Goal: Information Seeking & Learning: Learn about a topic

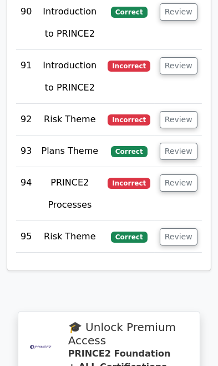
scroll to position [7021, 0]
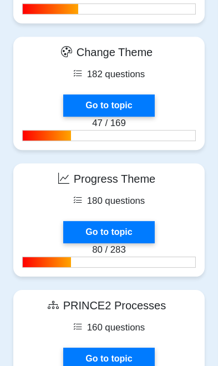
scroll to position [1837, 0]
click at [115, 221] on link "Go to topic" at bounding box center [108, 232] width 91 height 22
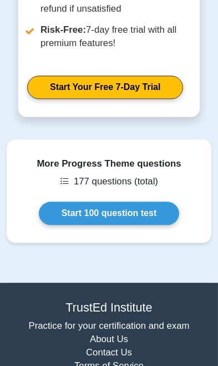
scroll to position [1439, 0]
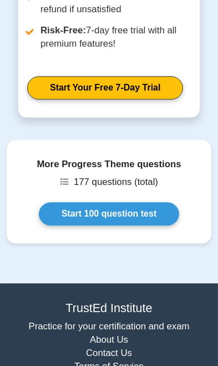
click at [143, 202] on link "Start 100 question test" at bounding box center [109, 213] width 141 height 23
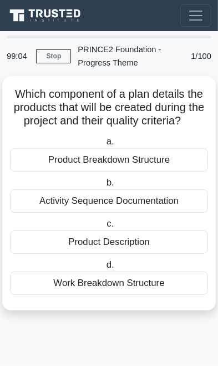
click at [165, 160] on div "Product Breakdown Structure" at bounding box center [109, 159] width 198 height 23
click at [104, 145] on input "a. Product Breakdown Structure" at bounding box center [104, 141] width 0 height 7
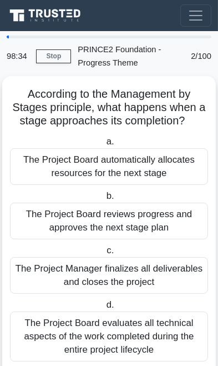
click at [172, 217] on div "The Project Board reviews progress and approves the next stage plan" at bounding box center [109, 221] width 198 height 37
click at [104, 200] on input "b. The Project Board reviews progress and approves the next stage plan" at bounding box center [104, 196] width 0 height 7
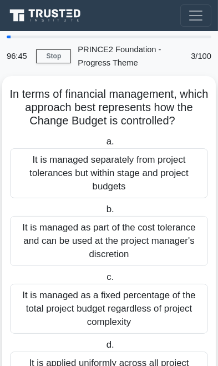
scroll to position [7, 0]
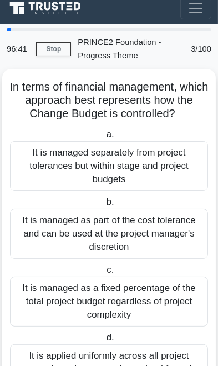
click at [150, 156] on div "It is managed separately from project tolerances but within stage and project b…" at bounding box center [109, 166] width 198 height 50
click at [104, 138] on input "a. It is managed separately from project tolerances but within stage and projec…" at bounding box center [104, 134] width 0 height 7
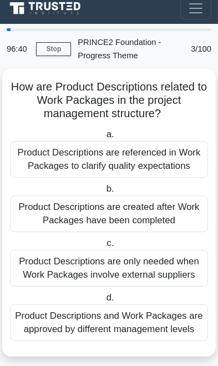
scroll to position [0, 0]
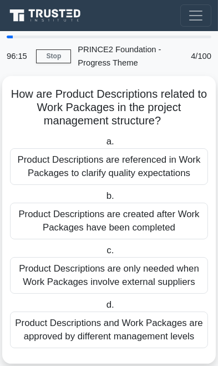
click at [170, 167] on div "Product Descriptions are referenced in Work Packages to clarify quality expecta…" at bounding box center [109, 166] width 198 height 37
click at [104, 145] on input "a. Product Descriptions are referenced in Work Packages to clarify quality expe…" at bounding box center [104, 141] width 0 height 7
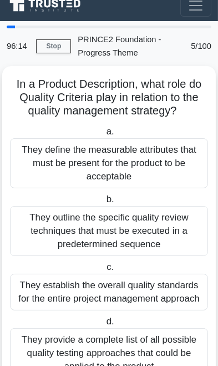
scroll to position [24, 0]
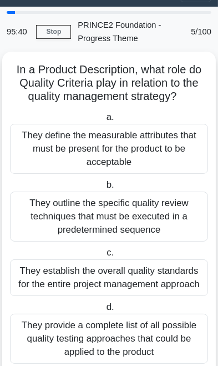
click at [169, 144] on div "They define the measurable attributes that must be present for the product to b…" at bounding box center [109, 149] width 198 height 50
click at [104, 121] on input "a. They define the measurable attributes that must be present for the product t…" at bounding box center [104, 117] width 0 height 7
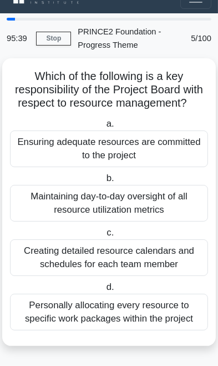
scroll to position [0, 0]
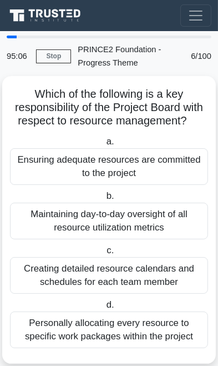
click at [164, 215] on div "Maintaining day-to-day oversight of all resource utilization metrics" at bounding box center [109, 221] width 198 height 37
click at [104, 200] on input "b. Maintaining day-to-day oversight of all resource utilization metrics" at bounding box center [104, 196] width 0 height 7
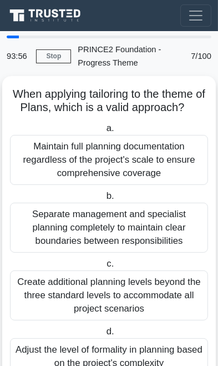
click at [189, 154] on div "Maintain full planning documentation regardless of the project's scale to ensur…" at bounding box center [109, 160] width 198 height 50
click at [104, 132] on input "a. Maintain full planning documentation regardless of the project's scale to en…" at bounding box center [104, 128] width 0 height 7
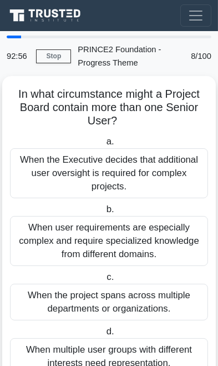
click at [123, 360] on div "When multiple user groups with different interests need representation." at bounding box center [109, 356] width 198 height 37
click at [104, 335] on input "d. When multiple user groups with different interests need representation." at bounding box center [104, 331] width 0 height 7
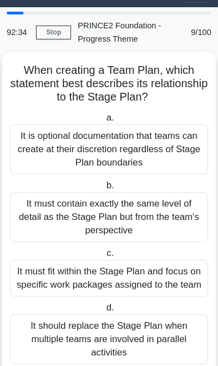
scroll to position [24, 0]
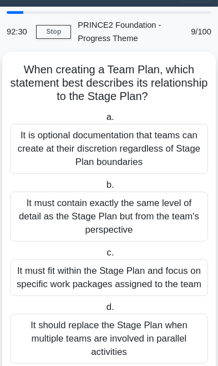
click at [167, 273] on div "It must fit within the Stage Plan and focus on specific work packages assigned …" at bounding box center [109, 277] width 198 height 37
click at [104, 256] on input "c. It must fit within the Stage Plan and focus on specific work packages assign…" at bounding box center [104, 252] width 0 height 7
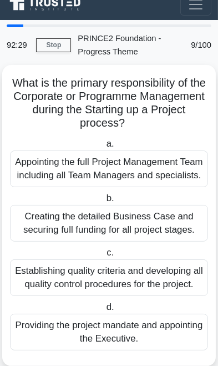
scroll to position [0, 0]
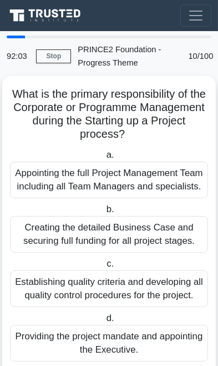
click at [129, 355] on div "Providing the project mandate and appointing the Executive." at bounding box center [109, 343] width 198 height 37
click at [104, 322] on input "d. Providing the project mandate and appointing the Executive." at bounding box center [104, 318] width 0 height 7
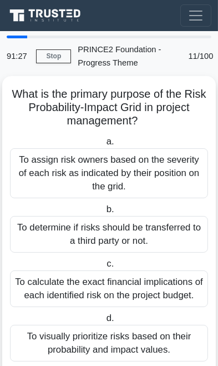
click at [156, 165] on div "To assign risk owners based on the severity of each risk as indicated by their …" at bounding box center [109, 173] width 198 height 50
click at [104, 145] on input "a. To assign risk owners based on the severity of each risk as indicated by the…" at bounding box center [104, 141] width 0 height 7
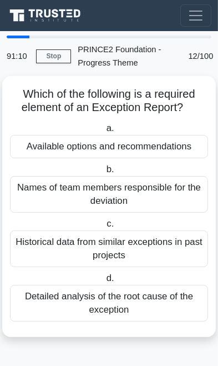
click at [179, 148] on div "Available options and recommendations" at bounding box center [109, 146] width 198 height 23
click at [104, 132] on input "a. Available options and recommendations" at bounding box center [104, 128] width 0 height 7
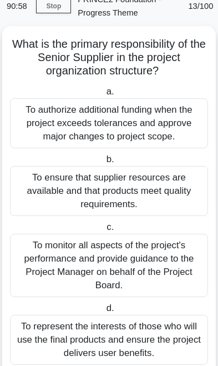
scroll to position [51, 0]
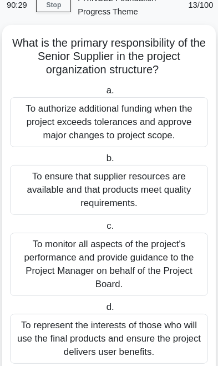
click at [113, 335] on div "To represent the interests of those who will use the final products and ensure …" at bounding box center [109, 339] width 198 height 50
click at [104, 311] on input "d. To represent the interests of those who will use the final products and ensu…" at bounding box center [104, 307] width 0 height 7
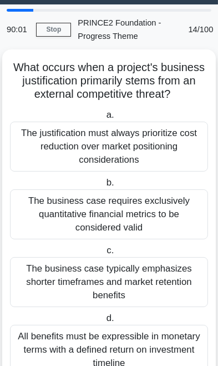
scroll to position [38, 0]
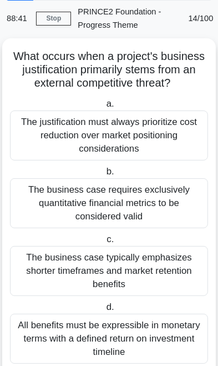
click at [128, 333] on div "All benefits must be expressible in monetary terms with a defined return on inv…" at bounding box center [109, 339] width 198 height 50
click at [104, 311] on input "d. All benefits must be expressible in monetary terms with a defined return on …" at bounding box center [104, 307] width 0 height 7
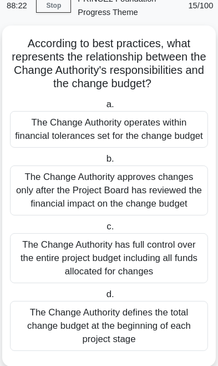
scroll to position [51, 0]
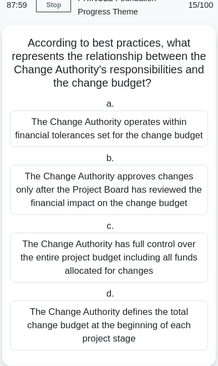
click at [159, 116] on div "The Change Authority operates within financial tolerances set for the change bu…" at bounding box center [109, 128] width 198 height 37
click at [104, 108] on input "a. The Change Authority operates within financial tolerances set for the change…" at bounding box center [104, 103] width 0 height 7
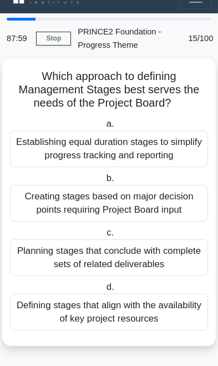
scroll to position [0, 0]
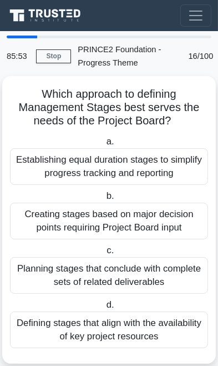
click at [183, 210] on div "Creating stages based on major decision points requiring Project Board input" at bounding box center [109, 221] width 198 height 37
click at [104, 200] on input "b. Creating stages based on major decision points requiring Project Board input" at bounding box center [104, 196] width 0 height 7
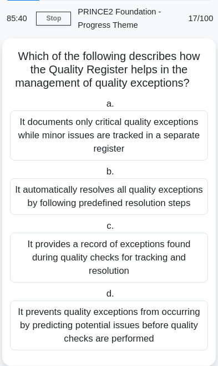
scroll to position [38, 0]
click at [147, 338] on div "It prevents quality exceptions from occurring by predicting potential issues be…" at bounding box center [109, 325] width 198 height 50
click at [104, 298] on input "d. It prevents quality exceptions from occurring by predicting potential issues…" at bounding box center [104, 293] width 0 height 7
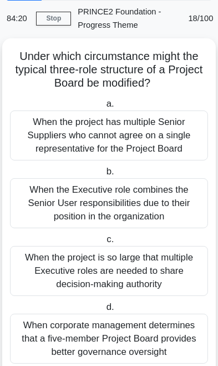
click at [125, 267] on div "When the project is so large that multiple Executive roles are needed to share …" at bounding box center [109, 271] width 198 height 50
click at [104, 243] on input "c. When the project is so large that multiple Executive roles are needed to sha…" at bounding box center [104, 239] width 0 height 7
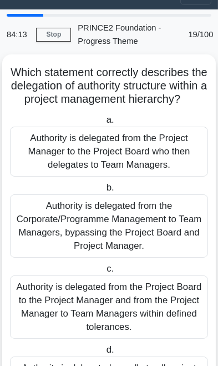
scroll to position [23, 0]
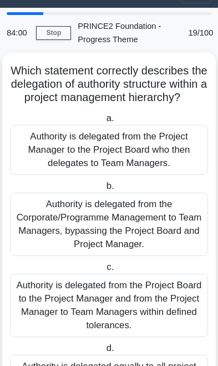
click at [163, 146] on div "Authority is delegated from the Project Manager to the Project Board who then d…" at bounding box center [109, 150] width 198 height 50
click at [104, 122] on input "a. Authority is delegated from the Project Manager to the Project Board who the…" at bounding box center [104, 118] width 0 height 7
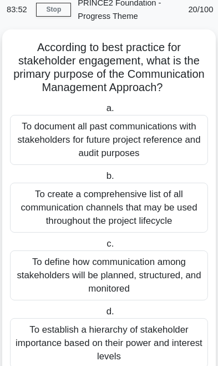
scroll to position [51, 0]
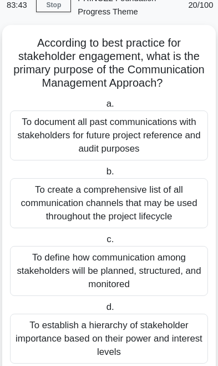
click at [131, 266] on div "To define how communication among stakeholders will be planned, structured, and…" at bounding box center [109, 271] width 198 height 50
click at [104, 243] on input "c. To define how communication among stakeholders will be planned, structured, …" at bounding box center [104, 239] width 0 height 7
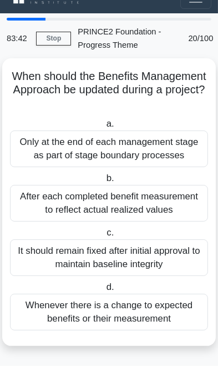
scroll to position [0, 0]
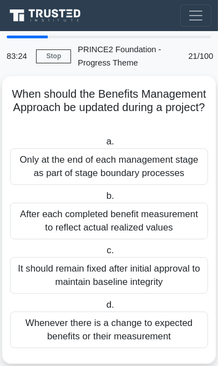
click at [168, 160] on div "Only at the end of each management stage as part of stage boundary processes" at bounding box center [109, 166] width 198 height 37
click at [104, 145] on input "a. Only at the end of each management stage as part of stage boundary processes" at bounding box center [104, 141] width 0 height 7
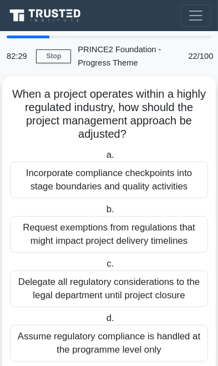
click at [166, 179] on div "Incorporate compliance checkpoints into stage boundaries and quality activities" at bounding box center [109, 180] width 198 height 37
click at [104, 159] on input "a. Incorporate compliance checkpoints into stage boundaries and quality activit…" at bounding box center [104, 155] width 0 height 7
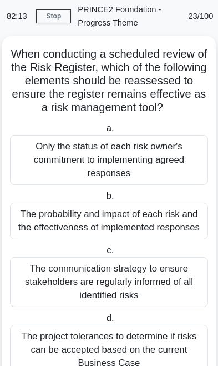
scroll to position [51, 0]
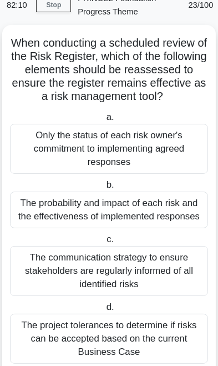
click at [176, 142] on div "Only the status of each risk owner's commitment to implementing agreed responses" at bounding box center [109, 149] width 198 height 50
click at [104, 121] on input "a. Only the status of each risk owner's commitment to implementing agreed respo…" at bounding box center [104, 117] width 0 height 7
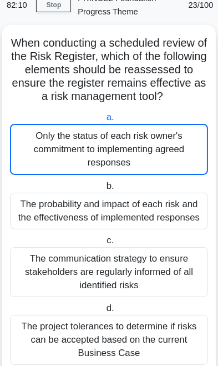
scroll to position [0, 0]
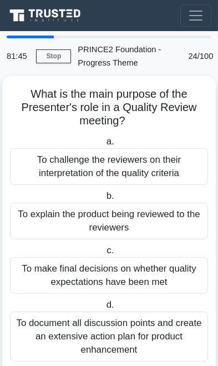
click at [154, 213] on div "To explain the product being reviewed to the reviewers" at bounding box center [109, 221] width 198 height 37
click at [104, 200] on input "b. To explain the product being reviewed to the reviewers" at bounding box center [104, 196] width 0 height 7
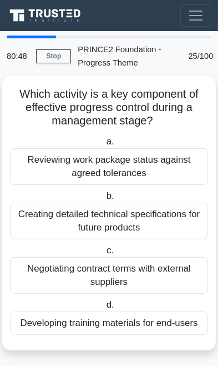
click at [144, 164] on div "Reviewing work package status against agreed tolerances" at bounding box center [109, 166] width 198 height 37
click at [104, 145] on input "a. Reviewing work package status against agreed tolerances" at bounding box center [104, 141] width 0 height 7
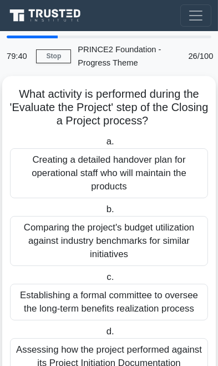
click at [136, 349] on div "Assessing how the project performed against its Project Initiation Documentation" at bounding box center [109, 356] width 198 height 37
click at [104, 335] on input "d. Assessing how the project performed against its Project Initiation Documenta…" at bounding box center [104, 331] width 0 height 7
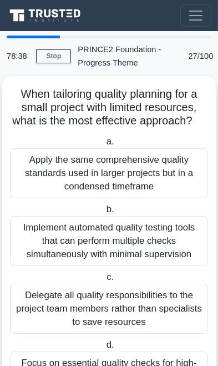
click at [109, 366] on div "Focus on essential quality checks for high-risk deliverables" at bounding box center [109, 369] width 198 height 37
click at [104, 349] on input "d. Focus on essential quality checks for high-risk deliverables" at bounding box center [104, 344] width 0 height 7
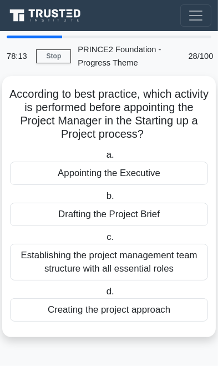
click at [162, 169] on div "Appointing the Executive" at bounding box center [109, 173] width 198 height 23
click at [104, 159] on input "a. Appointing the Executive" at bounding box center [104, 155] width 0 height 7
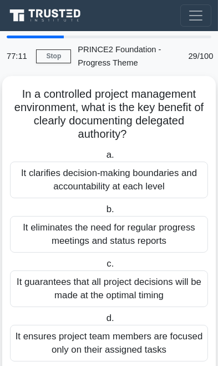
click at [152, 175] on div "It clarifies decision-making boundaries and accountability at each level" at bounding box center [109, 180] width 198 height 37
click at [104, 159] on input "a. It clarifies decision-making boundaries and accountability at each level" at bounding box center [104, 155] width 0 height 7
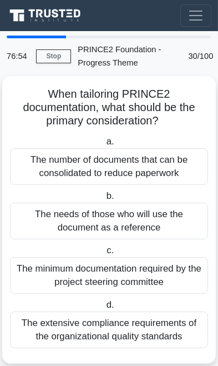
click at [157, 221] on div "The needs of those who will use the document as a reference" at bounding box center [109, 221] width 198 height 37
click at [104, 200] on input "b. The needs of those who will use the document as a reference" at bounding box center [104, 196] width 0 height 7
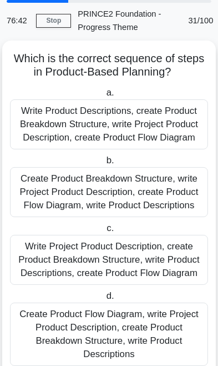
scroll to position [38, 0]
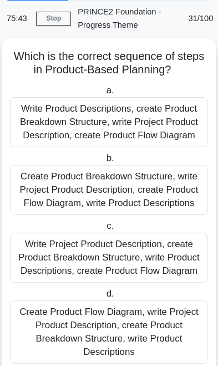
click at [176, 109] on div "Write Product Descriptions, create Product Breakdown Structure, write Project P…" at bounding box center [109, 122] width 198 height 50
click at [104, 94] on input "a. Write Product Descriptions, create Product Breakdown Structure, write Projec…" at bounding box center [104, 90] width 0 height 7
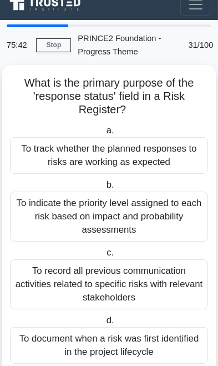
scroll to position [0, 0]
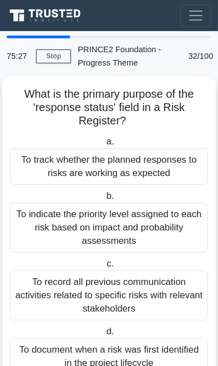
click at [164, 164] on div "To track whether the planned responses to risks are working as expected" at bounding box center [109, 166] width 198 height 37
click at [104, 145] on input "a. To track whether the planned responses to risks are working as expected" at bounding box center [104, 141] width 0 height 7
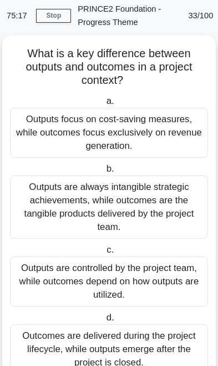
scroll to position [51, 0]
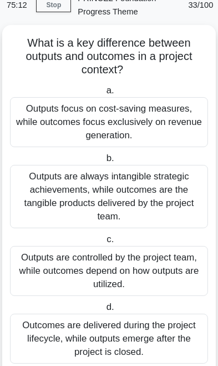
click at [143, 261] on div "Outputs are controlled by the project team, while outcomes depend on how output…" at bounding box center [109, 271] width 198 height 50
click at [104, 243] on input "c. Outputs are controlled by the project team, while outcomes depend on how out…" at bounding box center [104, 239] width 0 height 7
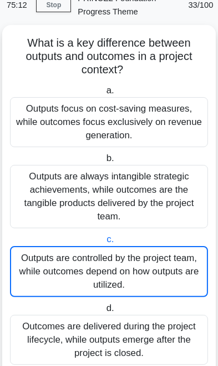
scroll to position [0, 0]
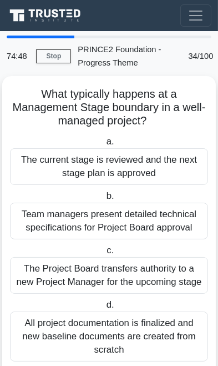
click at [173, 163] on div "The current stage is reviewed and the next stage plan is approved" at bounding box center [109, 166] width 198 height 37
click at [104, 145] on input "a. The current stage is reviewed and the next stage plan is approved" at bounding box center [104, 141] width 0 height 7
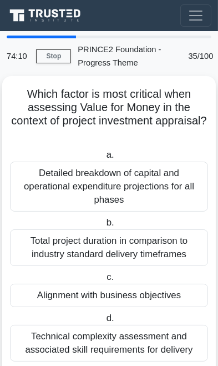
click at [180, 178] on div "Detailed breakdown of capital and operational expenditure projections for all p…" at bounding box center [109, 187] width 198 height 50
click at [104, 159] on input "a. Detailed breakdown of capital and operational expenditure projections for al…" at bounding box center [104, 155] width 0 height 7
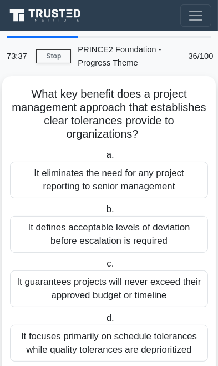
click at [180, 177] on div "It eliminates the need for any project reporting to senior management" at bounding box center [109, 180] width 198 height 37
click at [104, 159] on input "a. It eliminates the need for any project reporting to senior management" at bounding box center [104, 155] width 0 height 7
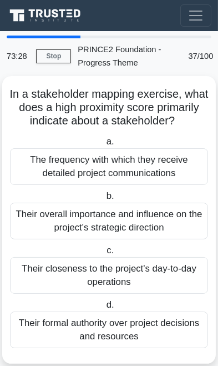
click at [177, 173] on div "The frequency with which they receive detailed project communications" at bounding box center [109, 166] width 198 height 37
click at [104, 145] on input "a. The frequency with which they receive detailed project communications" at bounding box center [104, 141] width 0 height 7
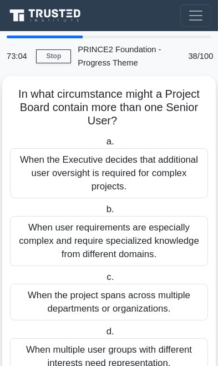
click at [158, 351] on div "When multiple user groups with different interests need representation." at bounding box center [109, 356] width 198 height 37
click at [104, 335] on input "d. When multiple user groups with different interests need representation." at bounding box center [104, 331] width 0 height 7
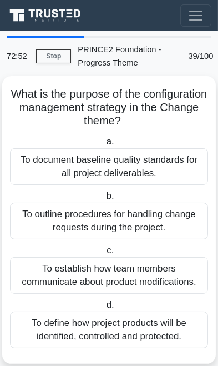
click at [178, 154] on div "To document baseline quality standards for all project deliverables." at bounding box center [109, 166] width 198 height 37
click at [104, 145] on input "a. To document baseline quality standards for all project deliverables." at bounding box center [104, 141] width 0 height 7
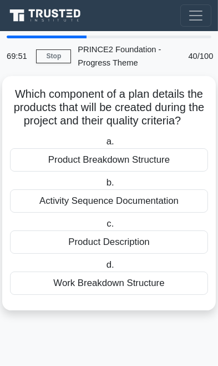
click at [160, 160] on div "Product Breakdown Structure" at bounding box center [109, 159] width 198 height 23
click at [104, 145] on input "a. Product Breakdown Structure" at bounding box center [104, 141] width 0 height 7
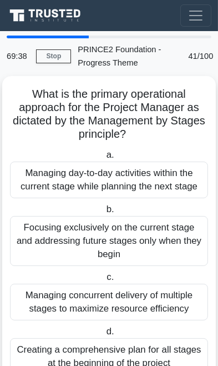
scroll to position [11, 0]
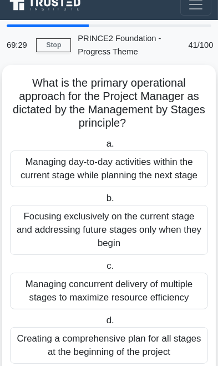
click at [146, 153] on div "Managing day-to-day activities within the current stage while planning the next…" at bounding box center [109, 168] width 198 height 37
click at [104, 148] on input "a. Managing day-to-day activities within the current stage while planning the n…" at bounding box center [104, 143] width 0 height 7
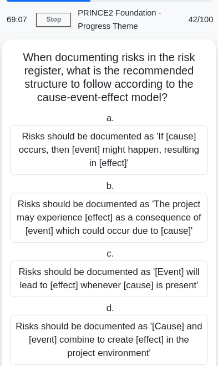
scroll to position [38, 0]
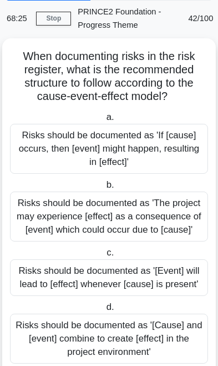
click at [154, 140] on div "Risks should be documented as 'If [cause] occurs, then [event] might happen, re…" at bounding box center [109, 149] width 198 height 50
click at [104, 121] on input "a. Risks should be documented as 'If [cause] occurs, then [event] might happen,…" at bounding box center [104, 117] width 0 height 7
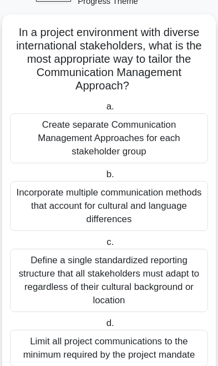
scroll to position [64, 0]
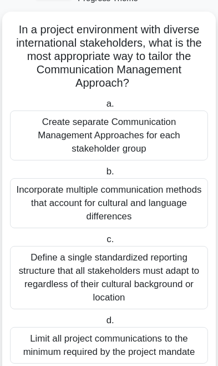
click at [174, 118] on div "Create separate Communication Management Approaches for each stakeholder group" at bounding box center [109, 135] width 198 height 50
click at [104, 108] on input "a. Create separate Communication Management Approaches for each stakeholder gro…" at bounding box center [104, 103] width 0 height 7
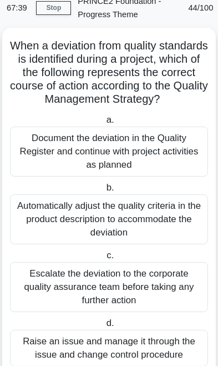
scroll to position [51, 0]
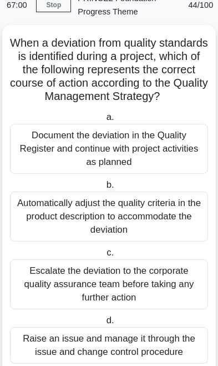
click at [100, 345] on div "Raise an issue and manage it through the issue and change control procedure" at bounding box center [109, 345] width 198 height 37
click at [104, 324] on input "d. Raise an issue and manage it through the issue and change control procedure" at bounding box center [104, 320] width 0 height 7
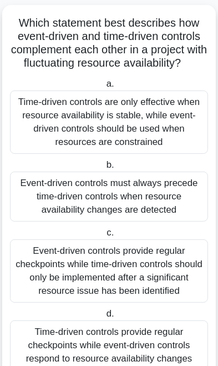
scroll to position [75, 0]
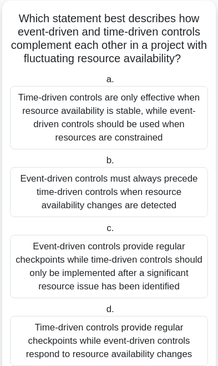
click at [123, 336] on div "Time-driven controls provide regular checkpoints while event-driven controls re…" at bounding box center [109, 341] width 198 height 50
click at [104, 313] on input "d. Time-driven controls provide regular checkpoints while event-driven controls…" at bounding box center [104, 309] width 0 height 7
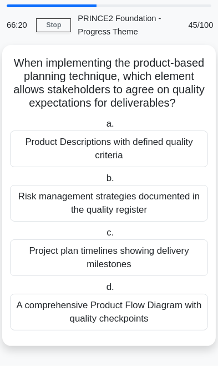
scroll to position [0, 0]
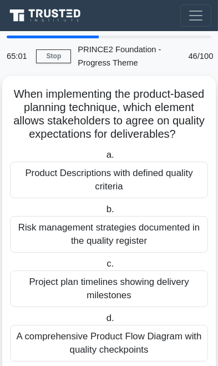
click at [158, 172] on div "Product Descriptions with defined quality criteria" at bounding box center [109, 180] width 198 height 37
click at [104, 159] on input "a. Product Descriptions with defined quality criteria" at bounding box center [104, 155] width 0 height 7
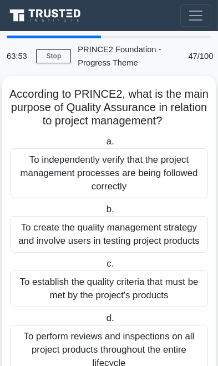
click at [164, 165] on div "To independently verify that the project management processes are being followe…" at bounding box center [109, 173] width 198 height 50
click at [104, 145] on input "a. To independently verify that the project management processes are being foll…" at bounding box center [104, 141] width 0 height 7
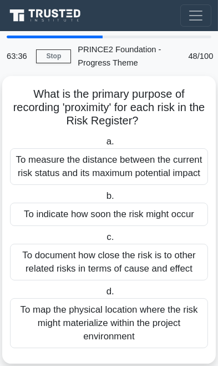
click at [160, 152] on div "To measure the distance between the current risk status and its maximum potenti…" at bounding box center [109, 166] width 198 height 37
click at [104, 145] on input "a. To measure the distance between the current risk status and its maximum pote…" at bounding box center [104, 141] width 0 height 7
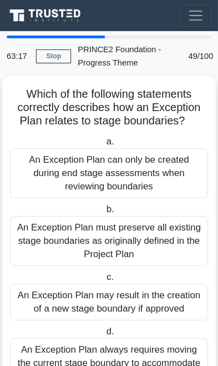
click at [128, 300] on div "An Exception Plan may result in the creation of a new stage boundary if approved" at bounding box center [109, 302] width 198 height 37
click at [104, 281] on input "c. An Exception Plan may result in the creation of a new stage boundary if appr…" at bounding box center [104, 277] width 0 height 7
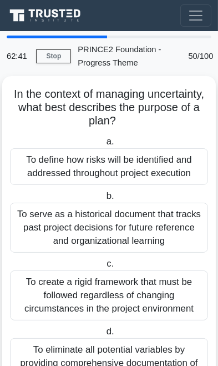
click at [157, 285] on div "To create a rigid framework that must be followed regardless of changing circum…" at bounding box center [109, 295] width 198 height 50
click at [104, 268] on input "c. To create a rigid framework that must be followed regardless of changing cir…" at bounding box center [104, 263] width 0 height 7
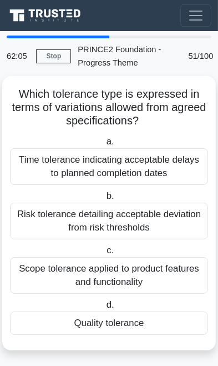
click at [135, 324] on div "Quality tolerance" at bounding box center [109, 322] width 198 height 23
click at [104, 309] on input "d. Quality tolerance" at bounding box center [104, 304] width 0 height 7
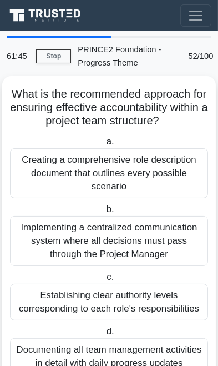
click at [190, 168] on div "Creating a comprehensive role description document that outlines every possible…" at bounding box center [109, 173] width 198 height 50
click at [104, 145] on input "a. Creating a comprehensive role description document that outlines every possi…" at bounding box center [104, 141] width 0 height 7
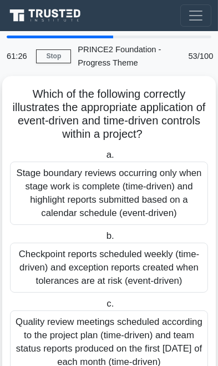
click at [148, 263] on div "Checkpoint reports scheduled weekly (time-driven) and exception reports created…" at bounding box center [109, 268] width 198 height 50
click at [104, 240] on input "b. Checkpoint reports scheduled weekly (time-driven) and exception reports crea…" at bounding box center [104, 236] width 0 height 7
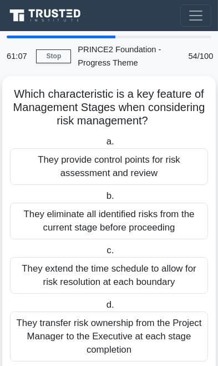
click at [187, 176] on div "They provide control points for risk assessment and review" at bounding box center [109, 166] width 198 height 37
click at [104, 145] on input "a. They provide control points for risk assessment and review" at bounding box center [104, 141] width 0 height 7
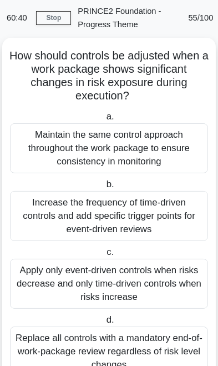
scroll to position [31, 0]
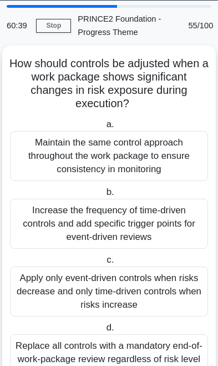
click at [170, 155] on div "Maintain the same control approach throughout the work package to ensure consis…" at bounding box center [109, 156] width 198 height 50
click at [104, 128] on input "a. Maintain the same control approach throughout the work package to ensure con…" at bounding box center [104, 124] width 0 height 7
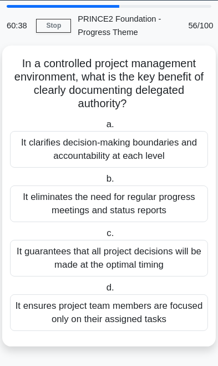
scroll to position [0, 0]
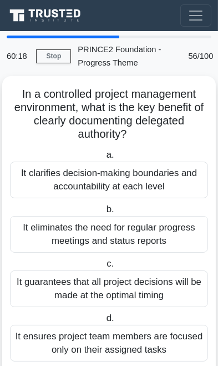
click at [173, 182] on div "It clarifies decision-making boundaries and accountability at each level" at bounding box center [109, 180] width 198 height 37
click at [104, 159] on input "a. It clarifies decision-making boundaries and accountability at each level" at bounding box center [104, 155] width 0 height 7
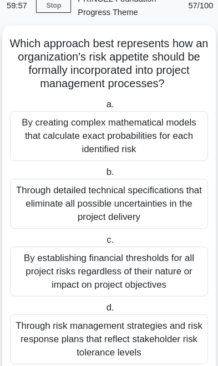
scroll to position [51, 0]
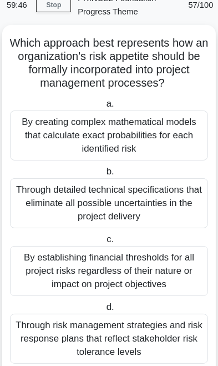
click at [156, 336] on div "Through risk management strategies and risk response plans that reflect stakeho…" at bounding box center [109, 339] width 198 height 50
click at [104, 311] on input "d. Through risk management strategies and risk response plans that reflect stak…" at bounding box center [104, 307] width 0 height 7
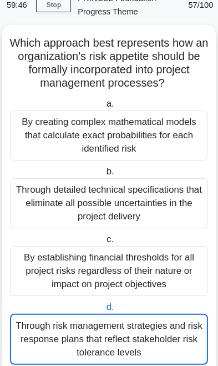
scroll to position [0, 0]
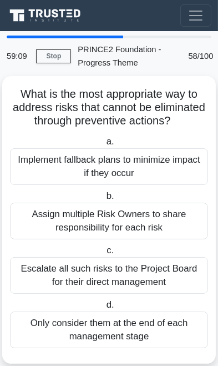
click at [178, 163] on div "Implement fallback plans to minimize impact if they occur" at bounding box center [109, 166] width 198 height 37
click at [104, 145] on input "a. Implement fallback plans to minimize impact if they occur" at bounding box center [104, 141] width 0 height 7
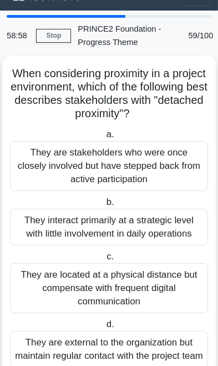
scroll to position [21, 0]
click at [177, 160] on div "They are stakeholders who were once closely involved but have stepped back from…" at bounding box center [109, 166] width 198 height 50
click at [104, 138] on input "a. They are stakeholders who were once closely involved but have stepped back f…" at bounding box center [104, 134] width 0 height 7
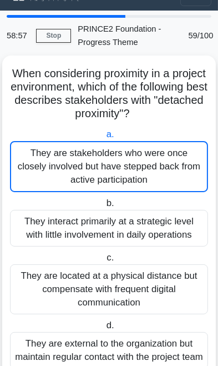
scroll to position [0, 0]
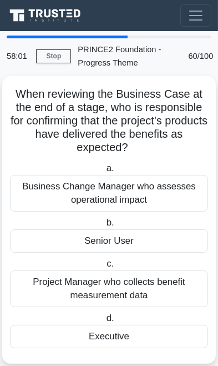
click at [151, 279] on div "Project Manager who collects benefit measurement data" at bounding box center [109, 288] width 198 height 37
click at [104, 268] on input "c. Project Manager who collects benefit measurement data" at bounding box center [104, 263] width 0 height 7
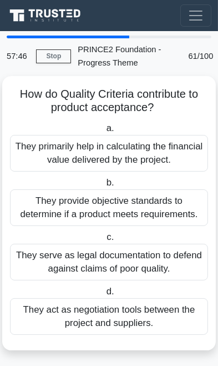
click at [161, 208] on div "They provide objective standards to determine if a product meets requirements." at bounding box center [109, 207] width 198 height 37
click at [104, 187] on input "b. They provide objective standards to determine if a product meets requirement…" at bounding box center [104, 182] width 0 height 7
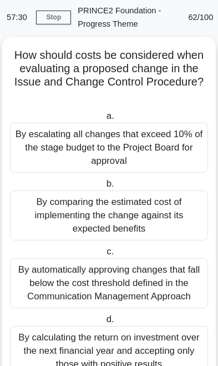
scroll to position [42, 0]
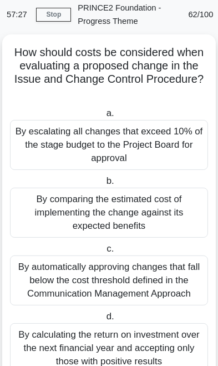
click at [157, 195] on div "By comparing the estimated cost of implementing the change against its expected…" at bounding box center [109, 213] width 198 height 50
click at [104, 185] on input "b. By comparing the estimated cost of implementing the change against its expec…" at bounding box center [104, 181] width 0 height 7
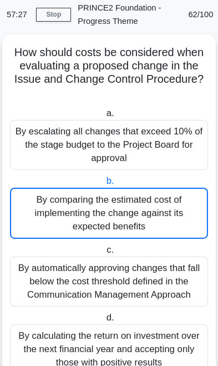
scroll to position [0, 0]
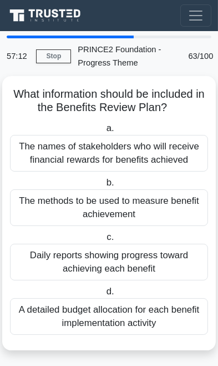
click at [164, 196] on div "The methods to be used to measure benefit achievement" at bounding box center [109, 207] width 198 height 37
click at [104, 187] on input "b. The methods to be used to measure benefit achievement" at bounding box center [104, 182] width 0 height 7
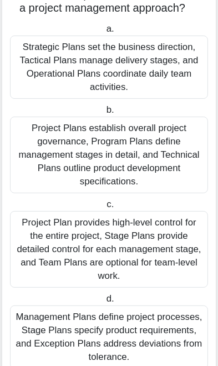
scroll to position [113, 0]
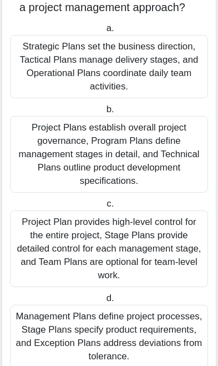
click at [135, 232] on div "Project Plan provides high-level control for the entire project, Stage Plans pr…" at bounding box center [109, 248] width 198 height 77
click at [104, 208] on input "c. Project Plan provides high-level control for the entire project, Stage Plans…" at bounding box center [104, 203] width 0 height 7
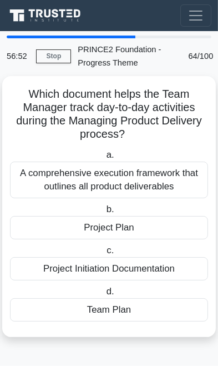
scroll to position [0, 0]
click at [137, 306] on div "Team Plan" at bounding box center [109, 309] width 198 height 23
click at [104, 295] on input "d. Team Plan" at bounding box center [104, 291] width 0 height 7
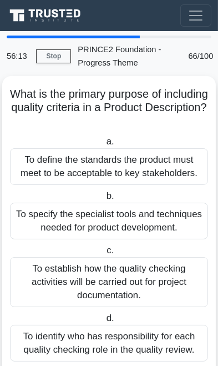
click at [137, 279] on div "To establish how the quality checking activities will be carried out for projec…" at bounding box center [109, 282] width 198 height 50
click at [104, 254] on input "c. To establish how the quality checking activities will be carried out for pro…" at bounding box center [104, 250] width 0 height 7
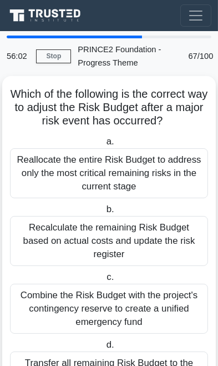
click at [172, 172] on div "Reallocate the entire Risk Budget to address only the most critical remaining r…" at bounding box center [109, 173] width 198 height 50
click at [104, 145] on input "a. Reallocate the entire Risk Budget to address only the most critical remainin…" at bounding box center [104, 141] width 0 height 7
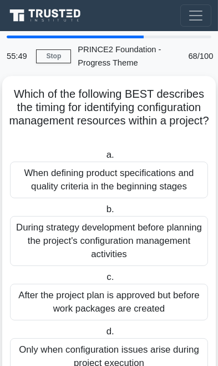
click at [163, 176] on div "When defining product specifications and quality criteria in the beginning stag…" at bounding box center [109, 180] width 198 height 37
click at [104, 159] on input "a. When defining product specifications and quality criteria in the beginning s…" at bounding box center [104, 155] width 0 height 7
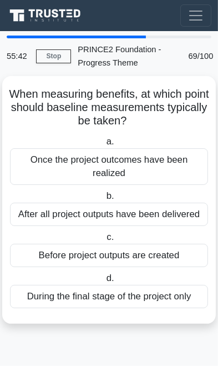
click at [170, 167] on div "Once the project outcomes have been realized" at bounding box center [109, 166] width 198 height 37
click at [104, 145] on input "a. Once the project outcomes have been realized" at bounding box center [104, 141] width 0 height 7
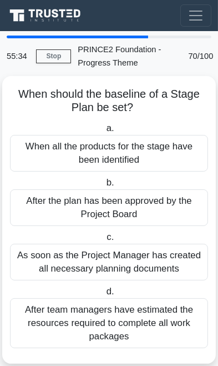
click at [169, 144] on div "When all the products for the stage have been identified" at bounding box center [109, 153] width 198 height 37
click at [104, 132] on input "a. When all the products for the stage have been identified" at bounding box center [104, 128] width 0 height 7
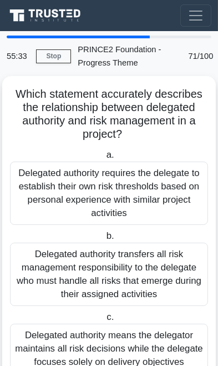
click at [142, 192] on div "Delegated authority requires the delegate to establish their own risk threshold…" at bounding box center [109, 193] width 198 height 63
click at [104, 159] on input "a. Delegated authority requires the delegate to establish their own risk thresh…" at bounding box center [104, 155] width 0 height 7
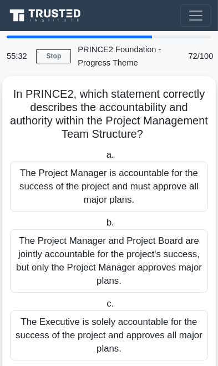
click at [145, 181] on div "The Project Manager is accountable for the success of the project and must appr…" at bounding box center [109, 187] width 198 height 50
click at [104, 159] on input "a. The Project Manager is accountable for the success of the project and must a…" at bounding box center [104, 155] width 0 height 7
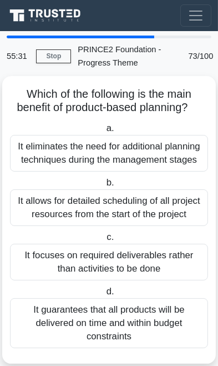
click at [159, 153] on div "It eliminates the need for additional planning techniques during the management…" at bounding box center [109, 153] width 198 height 37
click at [104, 132] on input "a. It eliminates the need for additional planning techniques during the managem…" at bounding box center [104, 128] width 0 height 7
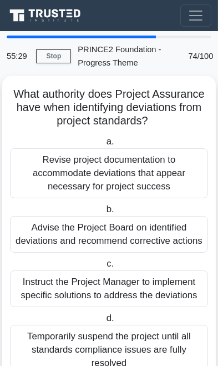
click at [145, 178] on div "Revise project documentation to accommodate deviations that appear necessary fo…" at bounding box center [109, 173] width 198 height 50
click at [104, 145] on input "a. Revise project documentation to accommodate deviations that appear necessary…" at bounding box center [104, 141] width 0 height 7
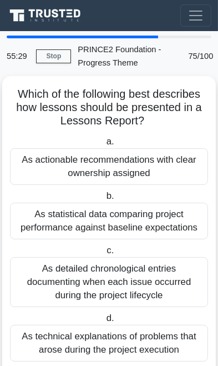
click at [154, 164] on div "As actionable recommendations with clear ownership assigned" at bounding box center [109, 166] width 198 height 37
click at [104, 145] on input "a. As actionable recommendations with clear ownership assigned" at bounding box center [104, 141] width 0 height 7
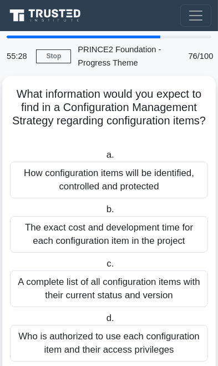
click at [149, 178] on div "How configuration items will be identified, controlled and protected" at bounding box center [109, 180] width 198 height 37
click at [104, 159] on input "a. How configuration items will be identified, controlled and protected" at bounding box center [104, 155] width 0 height 7
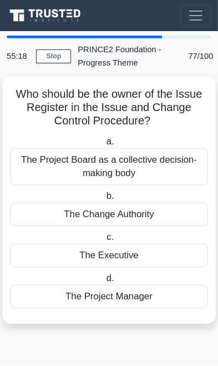
click at [129, 299] on div "The Project Manager" at bounding box center [109, 296] width 198 height 23
click at [104, 282] on input "d. The Project Manager" at bounding box center [104, 278] width 0 height 7
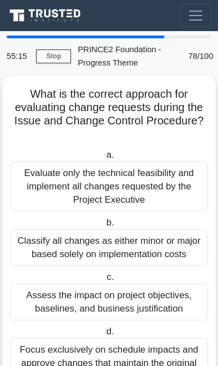
click at [158, 171] on div "Evaluate only the technical feasibility and implement all changes requested by …" at bounding box center [109, 187] width 198 height 50
click at [104, 159] on input "a. Evaluate only the technical feasibility and implement all changes requested …" at bounding box center [104, 155] width 0 height 7
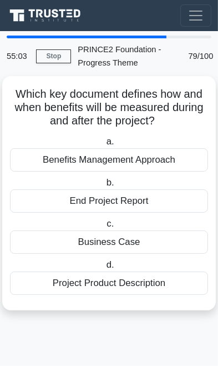
click at [174, 157] on div "Benefits Management Approach" at bounding box center [109, 159] width 198 height 23
click at [104, 145] on input "a. Benefits Management Approach" at bounding box center [104, 141] width 0 height 7
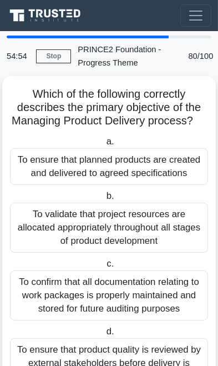
click at [186, 152] on div "To ensure that planned products are created and delivered to agreed specificati…" at bounding box center [109, 166] width 198 height 37
click at [104, 145] on input "a. To ensure that planned products are created and delivered to agreed specific…" at bounding box center [104, 141] width 0 height 7
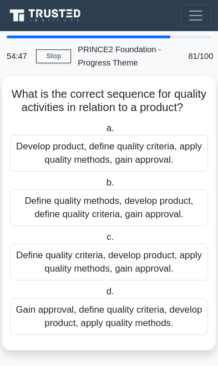
click at [178, 146] on div "Develop product, define quality criteria, apply quality methods, gain approval." at bounding box center [109, 153] width 198 height 37
click at [104, 132] on input "a. Develop product, define quality criteria, apply quality methods, gain approv…" at bounding box center [104, 128] width 0 height 7
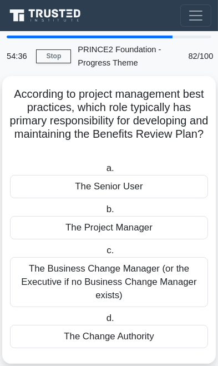
click at [151, 228] on div "The Project Manager" at bounding box center [109, 227] width 198 height 23
click at [104, 213] on input "b. The Project Manager" at bounding box center [104, 209] width 0 height 7
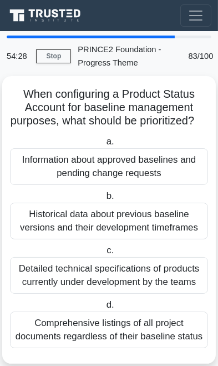
click at [160, 178] on div "Information about approved baselines and pending change requests" at bounding box center [109, 166] width 198 height 37
click at [104, 145] on input "a. Information about approved baselines and pending change requests" at bounding box center [104, 141] width 0 height 7
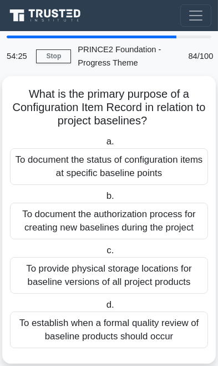
click at [167, 165] on div "To document the status of configuration items at specific baseline points" at bounding box center [109, 166] width 198 height 37
click at [104, 145] on input "a. To document the status of configuration items at specific baseline points" at bounding box center [104, 141] width 0 height 7
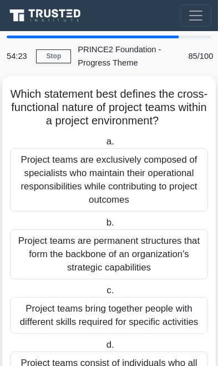
click at [162, 172] on div "Project teams are exclusively composed of specialists who maintain their operat…" at bounding box center [109, 179] width 198 height 63
click at [104, 145] on input "a. Project teams are exclusively composed of specialists who maintain their ope…" at bounding box center [104, 141] width 0 height 7
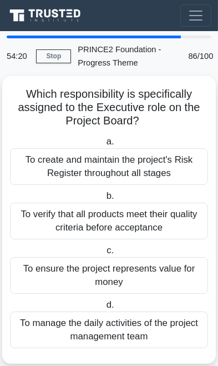
click at [174, 163] on div "To create and maintain the project's Risk Register throughout all stages" at bounding box center [109, 166] width 198 height 37
click at [104, 145] on input "a. To create and maintain the project's Risk Register throughout all stages" at bounding box center [104, 141] width 0 height 7
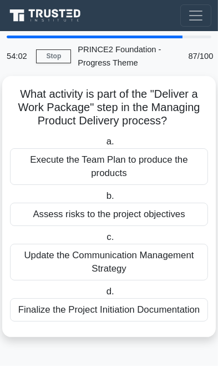
click at [180, 158] on div "Execute the Team Plan to produce the products" at bounding box center [109, 166] width 198 height 37
click at [104, 145] on input "a. Execute the Team Plan to produce the products" at bounding box center [104, 141] width 0 height 7
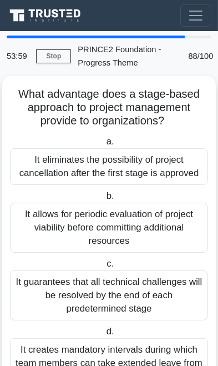
click at [177, 163] on div "It eliminates the possibility of project cancellation after the first stage is …" at bounding box center [109, 166] width 198 height 37
click at [104, 145] on input "a. It eliminates the possibility of project cancellation after the first stage …" at bounding box center [104, 141] width 0 height 7
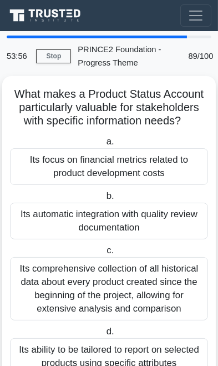
click at [167, 165] on div "Its focus on financial metrics related to product development costs" at bounding box center [109, 166] width 198 height 37
click at [104, 145] on input "a. Its focus on financial metrics related to product development costs" at bounding box center [104, 141] width 0 height 7
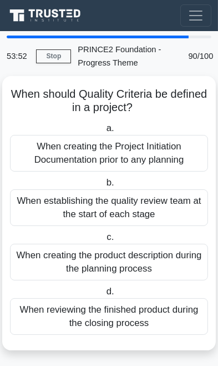
click at [178, 152] on div "When creating the Project Initiation Documentation prior to any planning" at bounding box center [109, 153] width 198 height 37
click at [104, 132] on input "a. When creating the Project Initiation Documentation prior to any planning" at bounding box center [104, 128] width 0 height 7
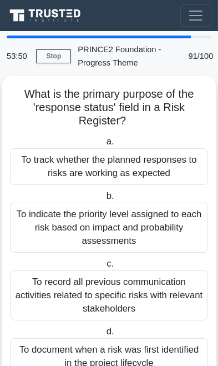
click at [158, 172] on div "To track whether the planned responses to risks are working as expected" at bounding box center [109, 166] width 198 height 37
click at [104, 145] on input "a. To track whether the planned responses to risks are working as expected" at bounding box center [104, 141] width 0 height 7
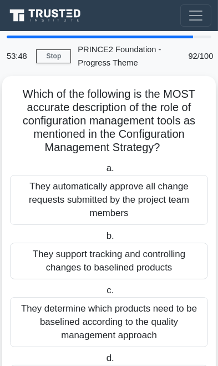
click at [159, 194] on div "They automatically approve all change requests submitted by the project team me…" at bounding box center [109, 200] width 198 height 50
click at [104, 172] on input "a. They automatically approve all change requests submitted by the project team…" at bounding box center [104, 168] width 0 height 7
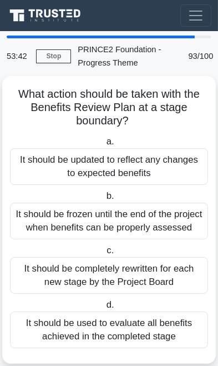
click at [158, 165] on div "It should be updated to reflect any changes to expected benefits" at bounding box center [109, 166] width 198 height 37
click at [104, 145] on input "a. It should be updated to reflect any changes to expected benefits" at bounding box center [104, 141] width 0 height 7
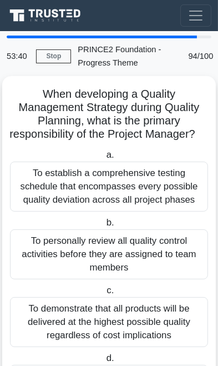
click at [164, 177] on div "To establish a comprehensive testing schedule that encompasses every possible q…" at bounding box center [109, 187] width 198 height 50
click at [104, 159] on input "a. To establish a comprehensive testing schedule that encompasses every possibl…" at bounding box center [104, 155] width 0 height 7
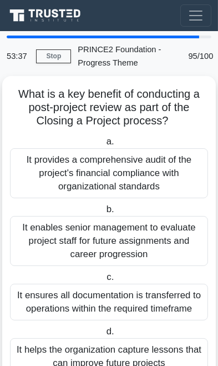
click at [158, 172] on div "It provides a comprehensive audit of the project's financial compliance with or…" at bounding box center [109, 173] width 198 height 50
click at [104, 145] on input "a. It provides a comprehensive audit of the project's financial compliance with…" at bounding box center [104, 141] width 0 height 7
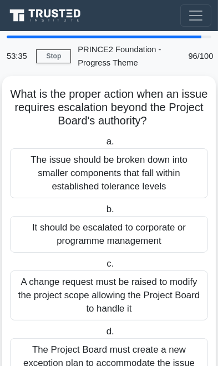
click at [160, 168] on div "The issue should be broken down into smaller components that fall within establ…" at bounding box center [109, 173] width 198 height 50
click at [104, 145] on input "a. The issue should be broken down into smaller components that fall within est…" at bounding box center [104, 141] width 0 height 7
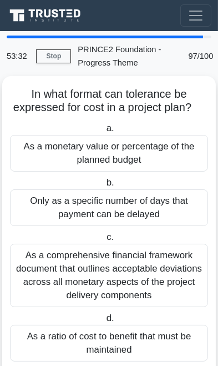
click at [157, 160] on div "As a monetary value or percentage of the planned budget" at bounding box center [109, 153] width 198 height 37
click at [104, 132] on input "a. As a monetary value or percentage of the planned budget" at bounding box center [104, 128] width 0 height 7
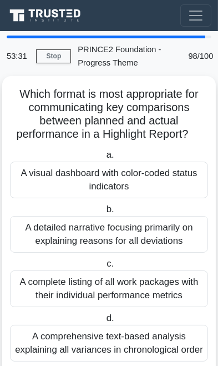
click at [151, 179] on div "A visual dashboard with color-coded status indicators" at bounding box center [109, 180] width 198 height 37
click at [104, 159] on input "a. A visual dashboard with color-coded status indicators" at bounding box center [104, 155] width 0 height 7
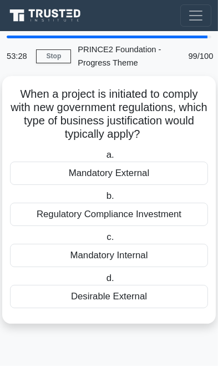
click at [170, 169] on div "Mandatory External" at bounding box center [109, 173] width 198 height 23
click at [104, 159] on input "a. Mandatory External" at bounding box center [104, 155] width 0 height 7
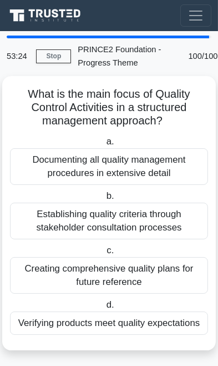
click at [155, 167] on div "Documenting all quality management procedures in extensive detail" at bounding box center [109, 166] width 198 height 37
click at [104, 145] on input "a. Documenting all quality management procedures in extensive detail" at bounding box center [104, 141] width 0 height 7
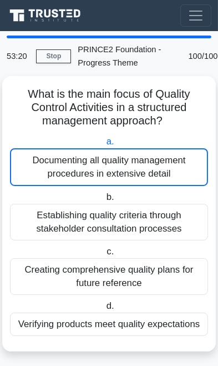
click at [52, 54] on link "Stop" at bounding box center [53, 56] width 35 height 14
click at [59, 59] on link "Stop" at bounding box center [53, 56] width 35 height 14
click at [56, 53] on link "Stop" at bounding box center [53, 56] width 35 height 14
click at [52, 53] on link "Stop" at bounding box center [53, 56] width 35 height 14
click at [51, 53] on link "Stop" at bounding box center [53, 56] width 35 height 14
